Goal: Book appointment/travel/reservation

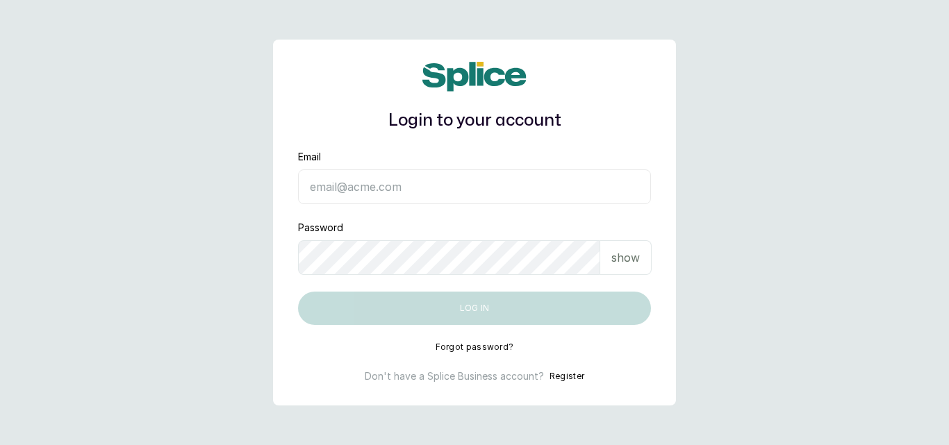
type input "drseyiprograms@gmail.com"
click at [616, 265] on p "show" at bounding box center [625, 257] width 28 height 17
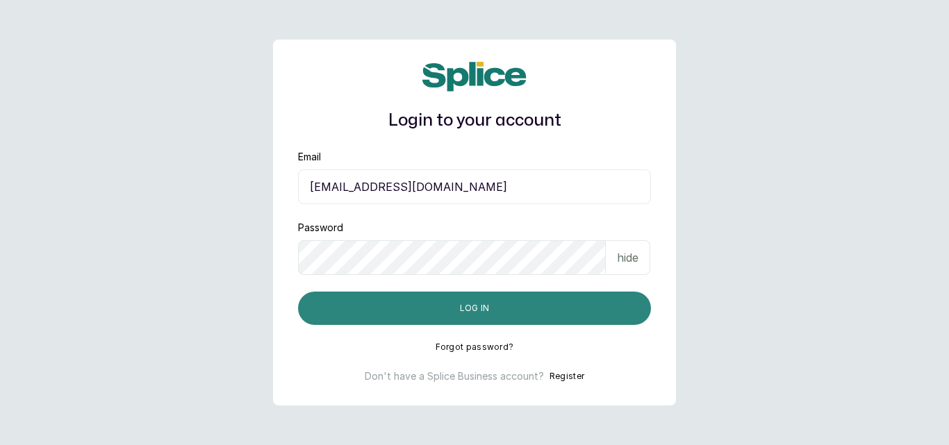
click at [472, 305] on button "Log in" at bounding box center [474, 308] width 353 height 33
click at [439, 303] on button "Log in" at bounding box center [474, 308] width 353 height 33
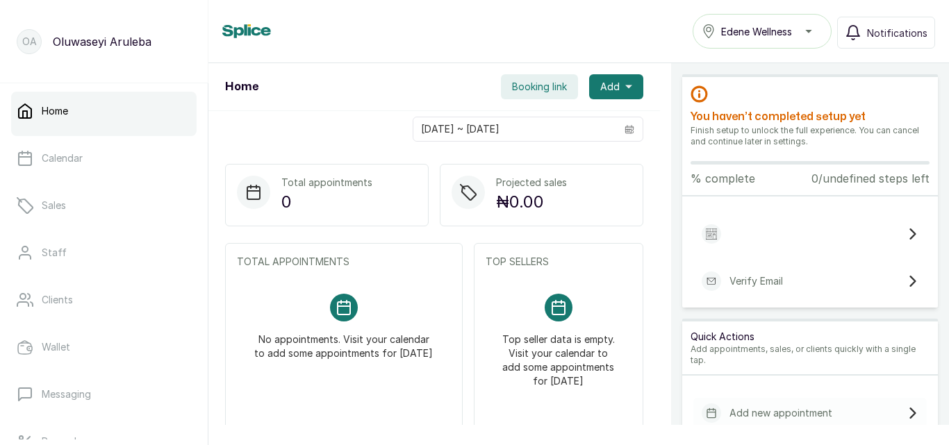
click at [727, 180] on p "% complete" at bounding box center [723, 178] width 65 height 17
click at [907, 229] on icon at bounding box center [912, 234] width 11 height 11
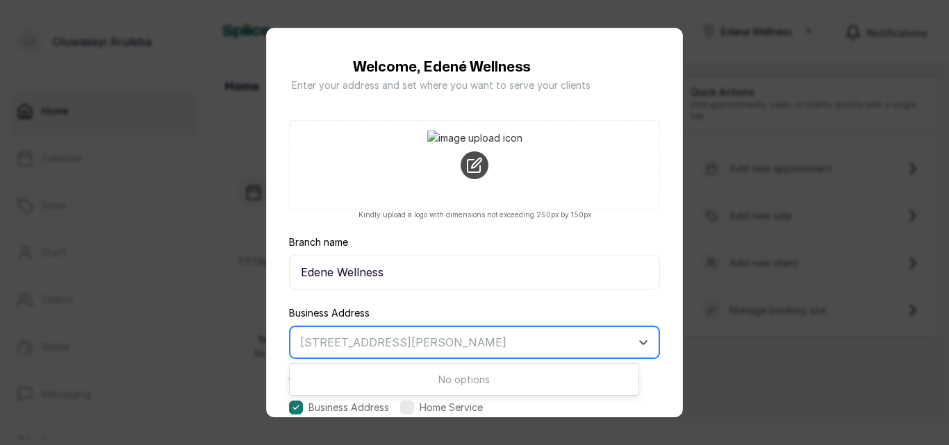
click at [368, 343] on div at bounding box center [462, 342] width 324 height 18
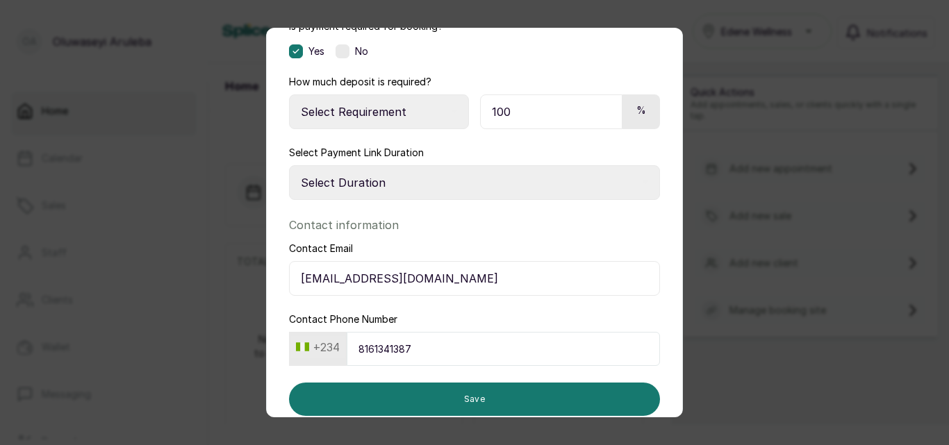
scroll to position [595, 0]
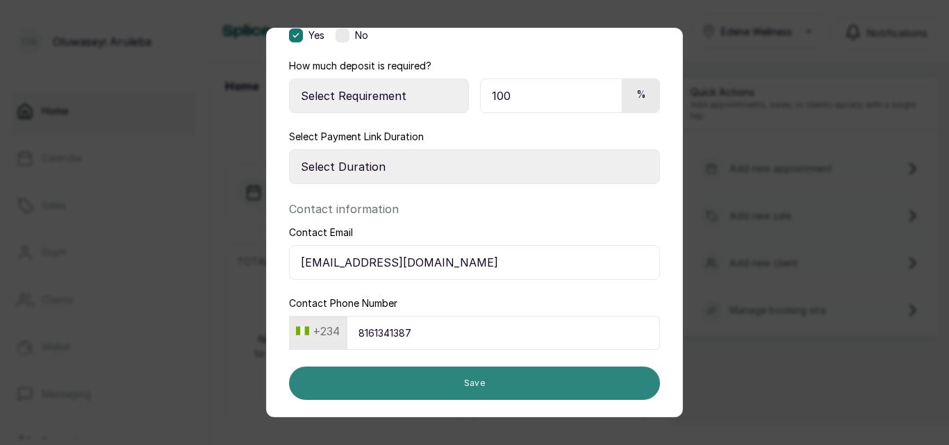
click at [340, 379] on button "Save" at bounding box center [474, 383] width 371 height 33
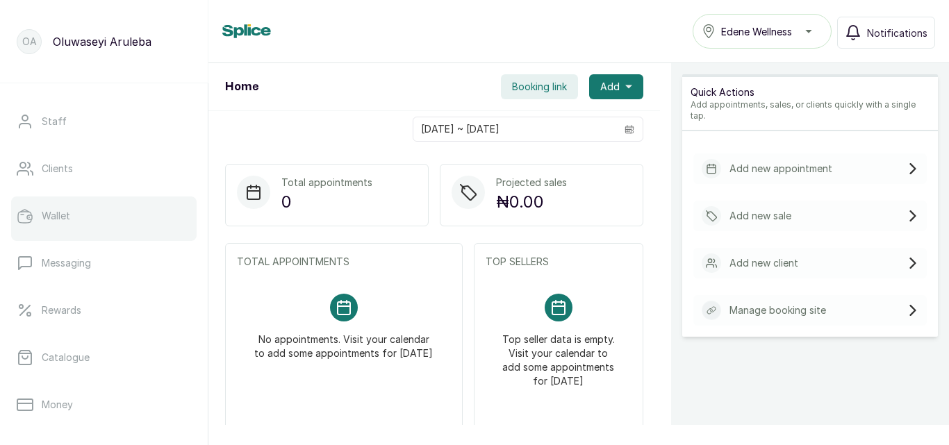
scroll to position [183, 0]
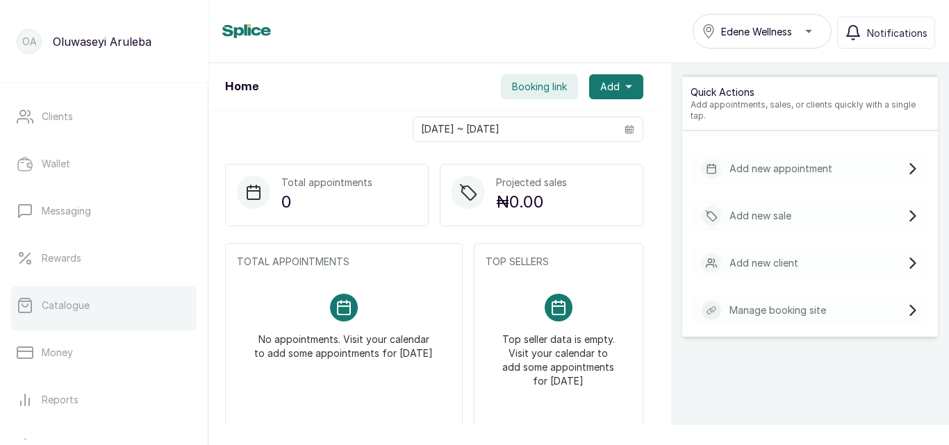
click at [92, 303] on link "Catalogue" at bounding box center [104, 305] width 186 height 39
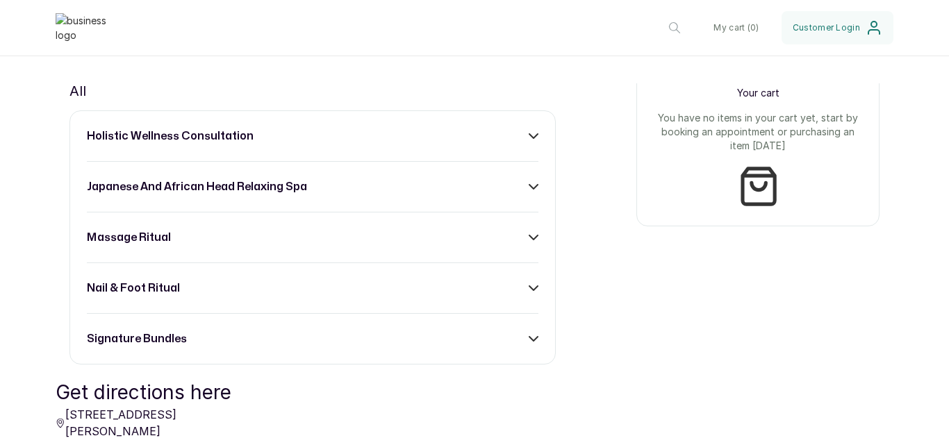
scroll to position [543, 0]
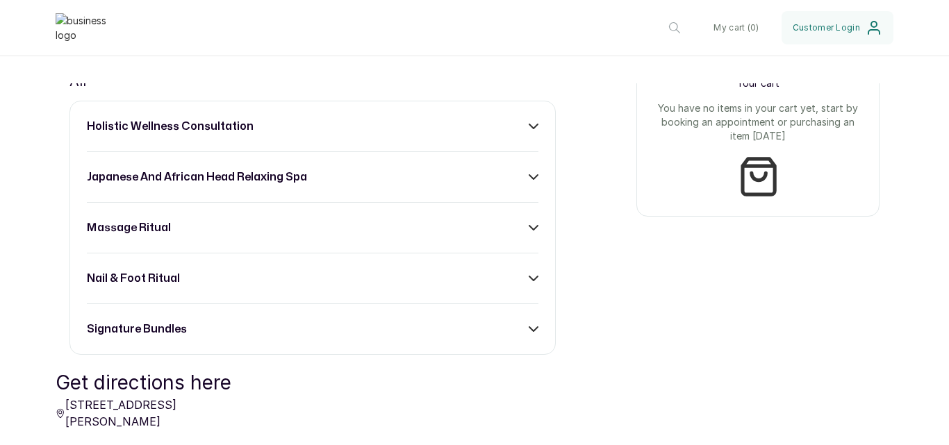
click at [529, 230] on icon at bounding box center [533, 228] width 8 height 4
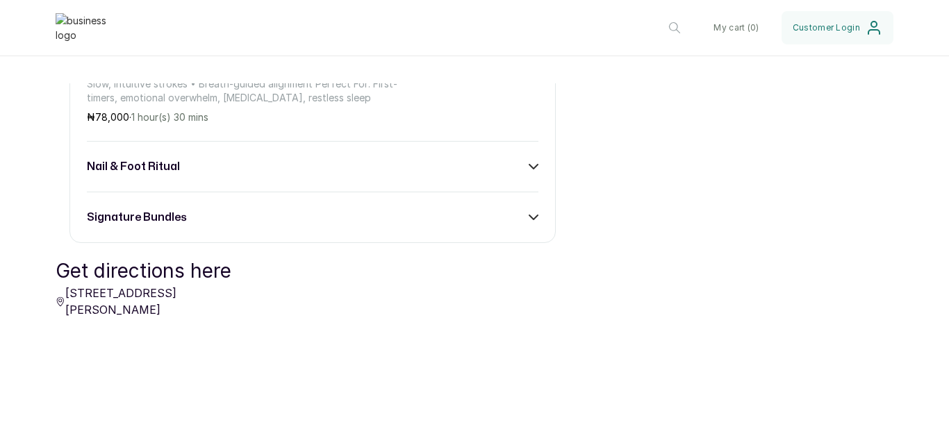
scroll to position [1223, 0]
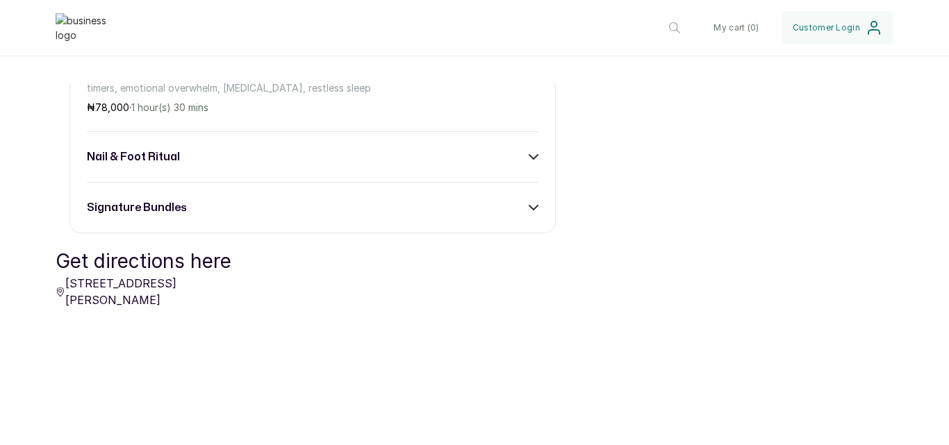
click at [531, 162] on icon at bounding box center [534, 157] width 10 height 10
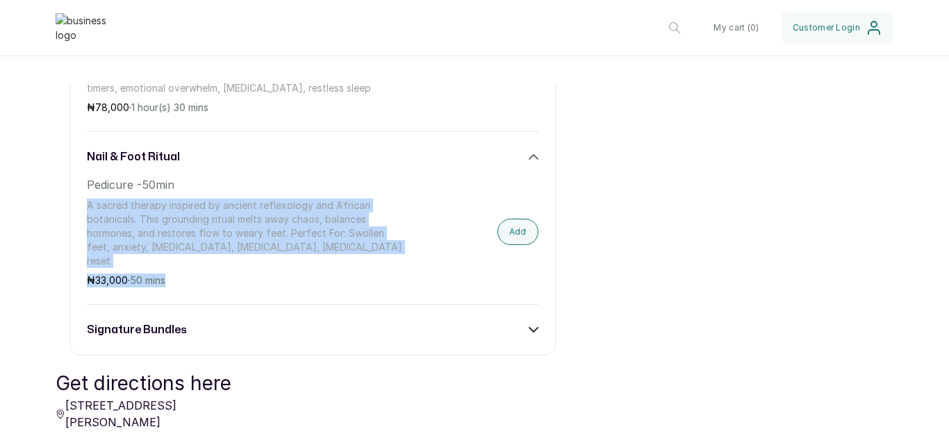
drag, startPoint x: 89, startPoint y: 215, endPoint x: 394, endPoint y: 281, distance: 312.2
click at [394, 281] on div "Pedicure -50min A sacred therapy inspired by ancient reflexology and African bo…" at bounding box center [245, 231] width 316 height 111
click at [394, 281] on p "₦ 33,000 · 50 mins" at bounding box center [245, 281] width 316 height 14
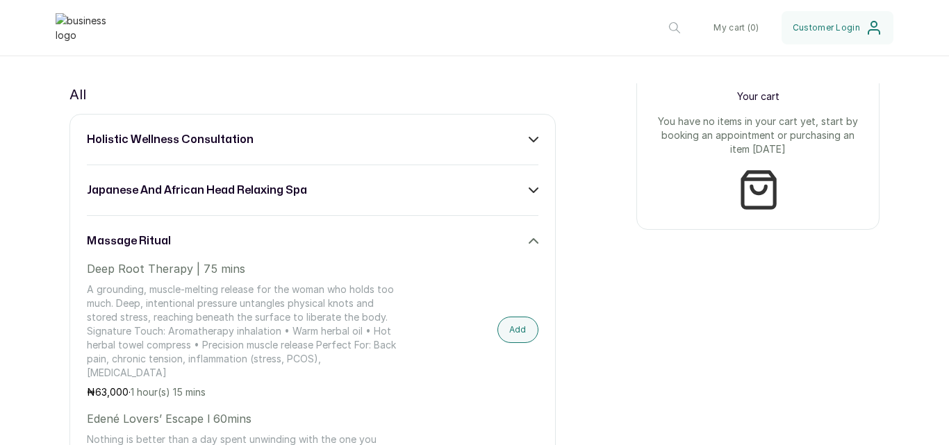
scroll to position [501, 0]
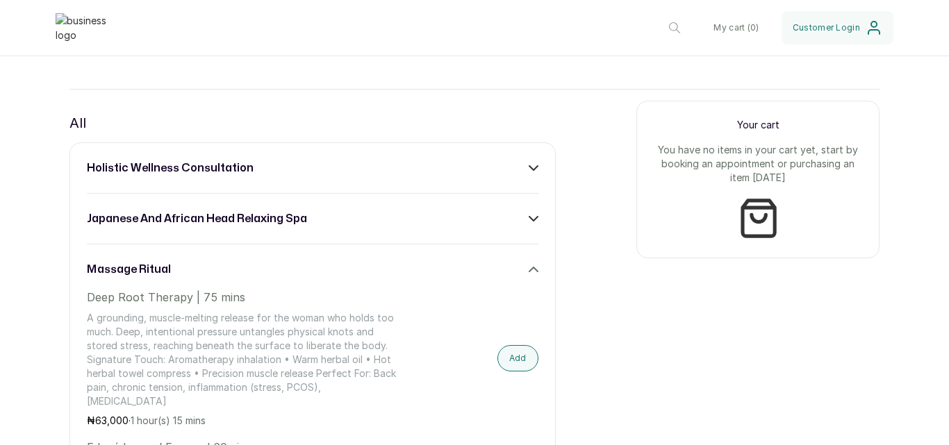
click at [531, 224] on icon at bounding box center [534, 219] width 10 height 10
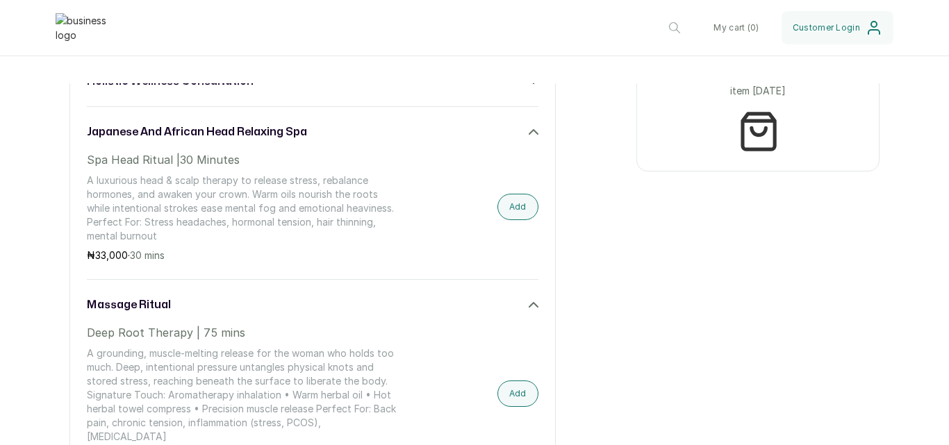
scroll to position [575, 0]
